Goal: Transaction & Acquisition: Purchase product/service

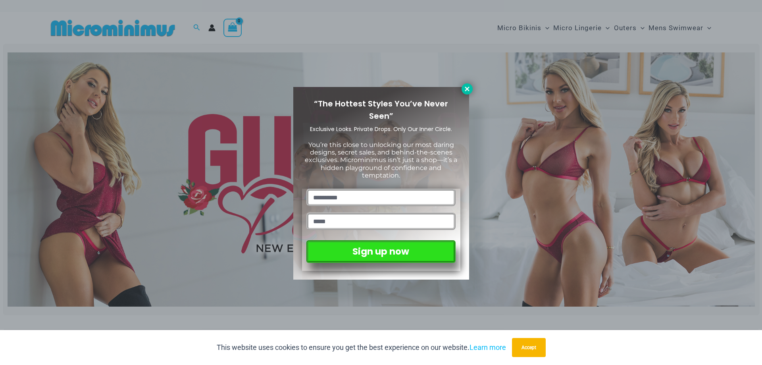
click at [465, 85] on button at bounding box center [467, 88] width 11 height 11
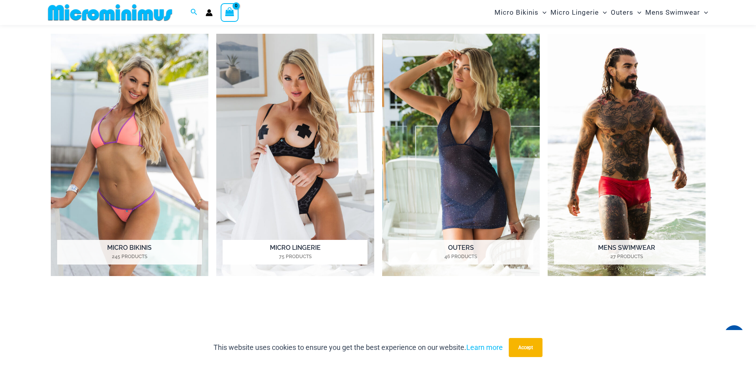
scroll to position [668, 0]
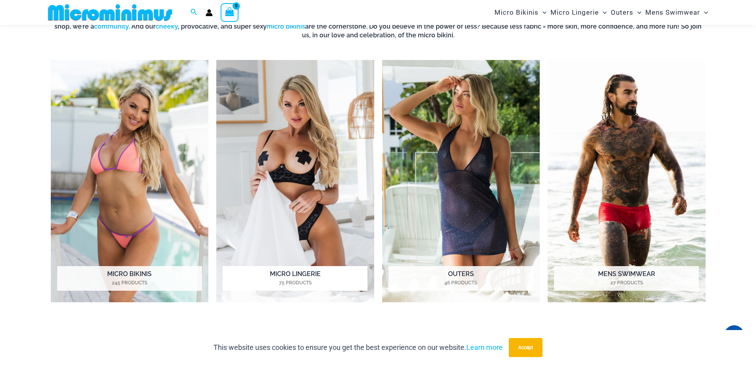
click at [312, 272] on h2 "Micro Lingerie 75 Products" at bounding box center [295, 278] width 145 height 25
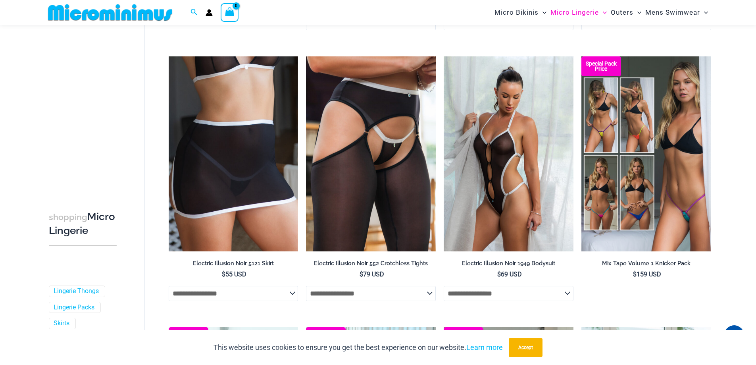
scroll to position [1604, 0]
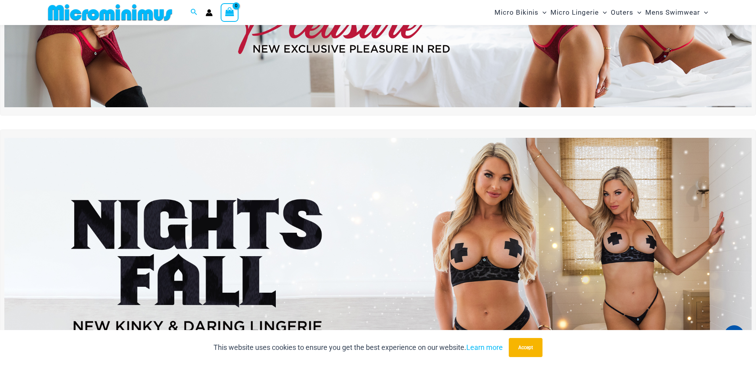
scroll to position [33, 0]
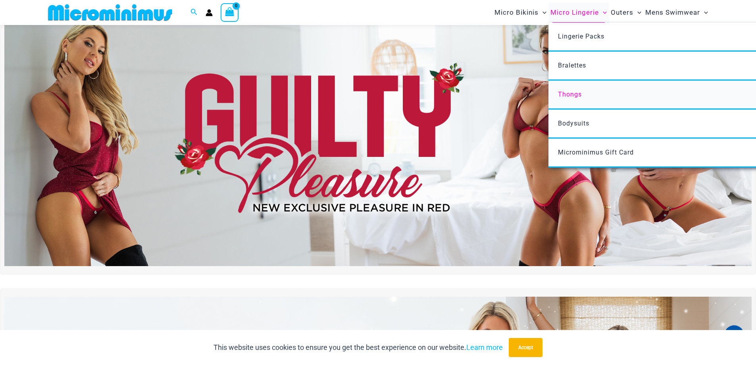
click at [577, 94] on span "Thongs" at bounding box center [570, 94] width 24 height 8
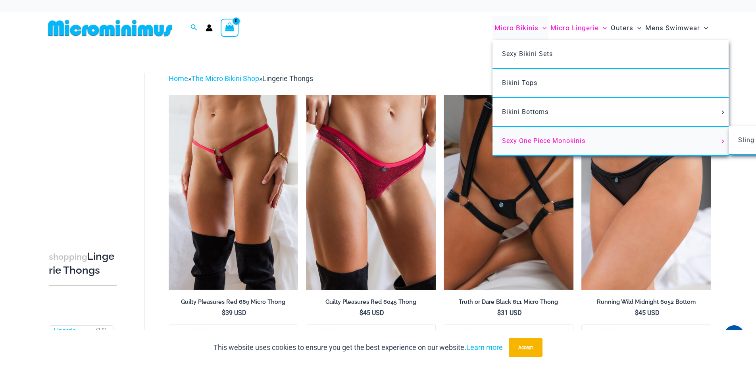
click at [543, 136] on link "Sexy One Piece Monokinis" at bounding box center [611, 141] width 236 height 29
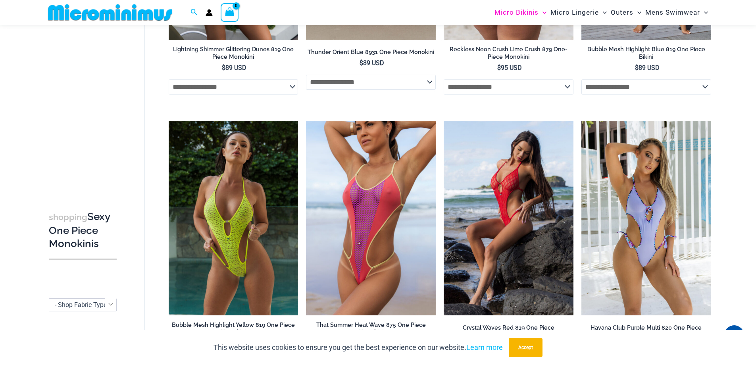
scroll to position [1508, 0]
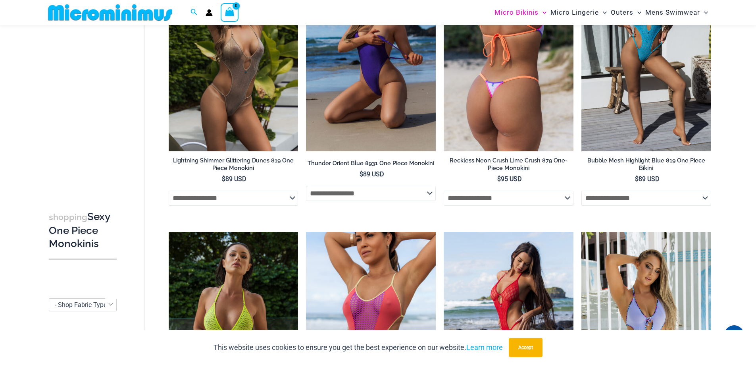
click at [497, 83] on img at bounding box center [509, 54] width 130 height 194
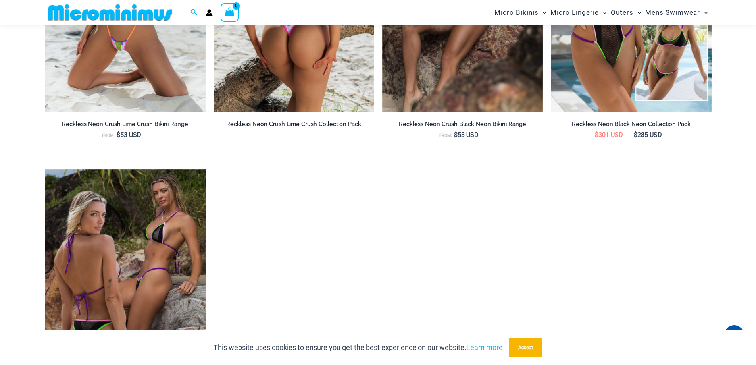
scroll to position [1227, 0]
